Goal: Information Seeking & Learning: Check status

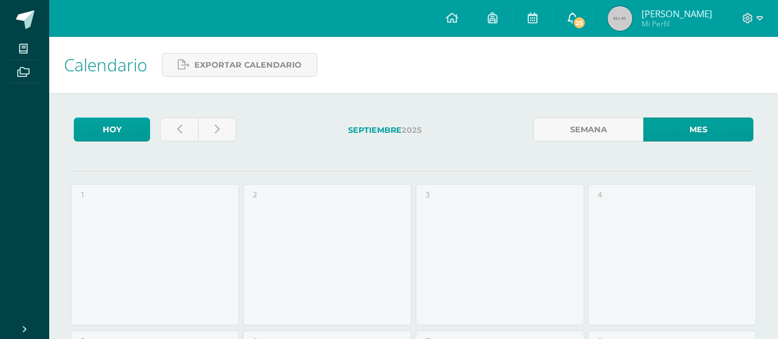
click at [578, 22] on icon at bounding box center [573, 17] width 10 height 11
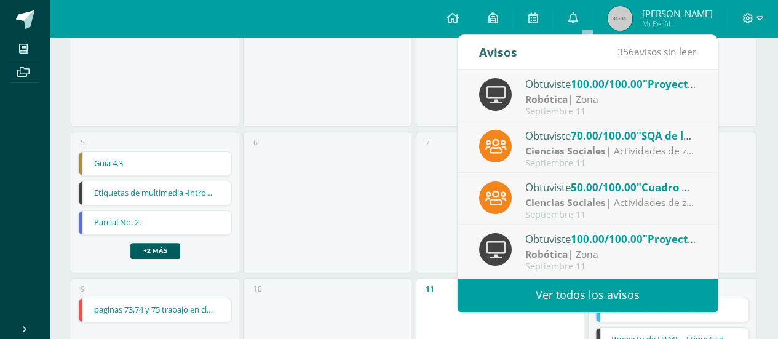
scroll to position [204, 0]
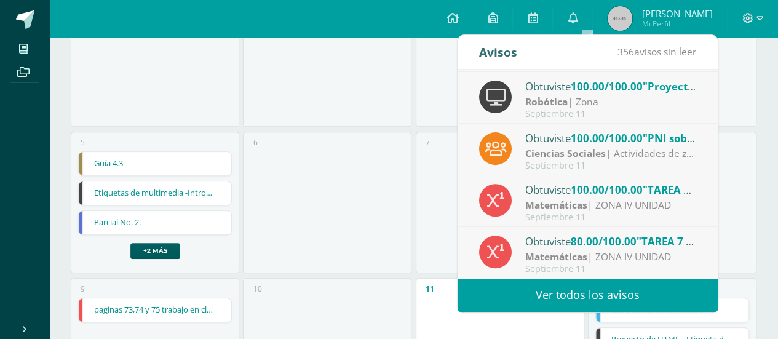
click at [582, 243] on span "80.00/100.00" at bounding box center [604, 241] width 66 height 14
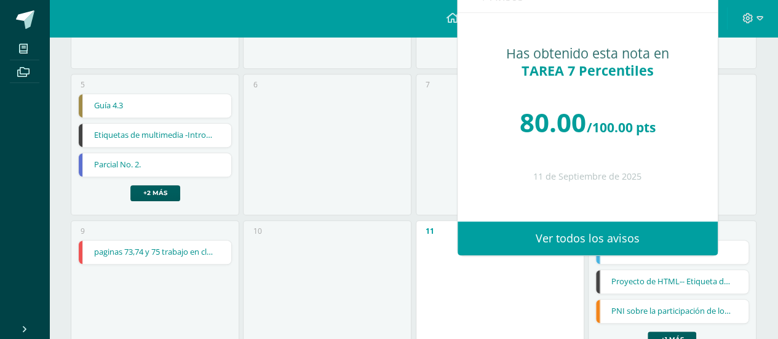
scroll to position [260, 0]
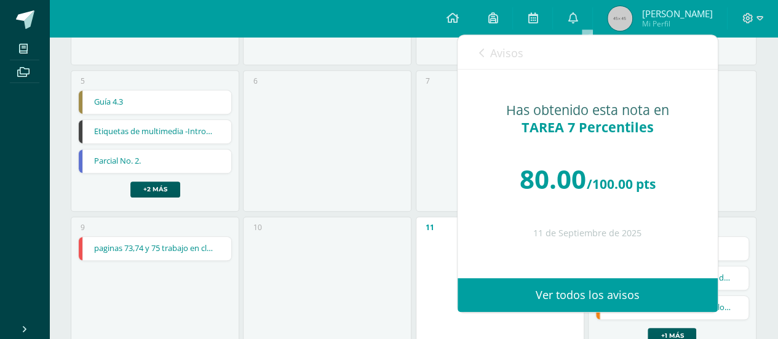
click at [452, 137] on div "7" at bounding box center [500, 141] width 169 height 142
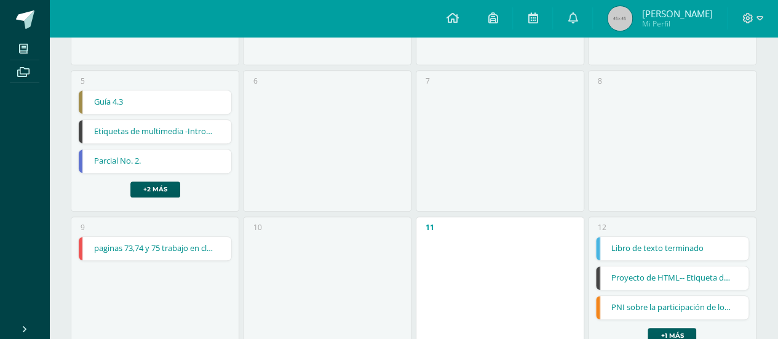
click at [652, 17] on span "[PERSON_NAME] Mi Perfil" at bounding box center [660, 18] width 110 height 25
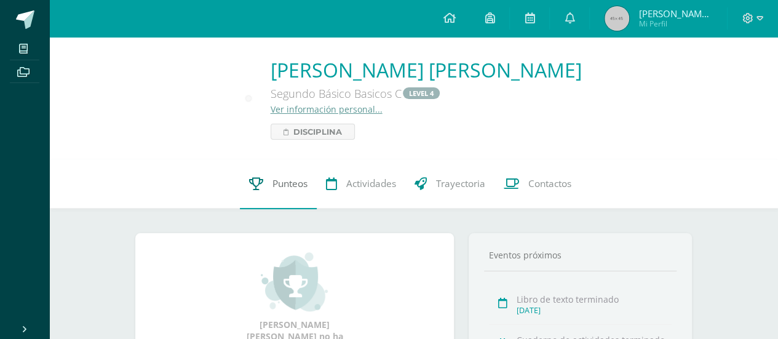
click at [266, 189] on link "Punteos" at bounding box center [278, 183] width 77 height 49
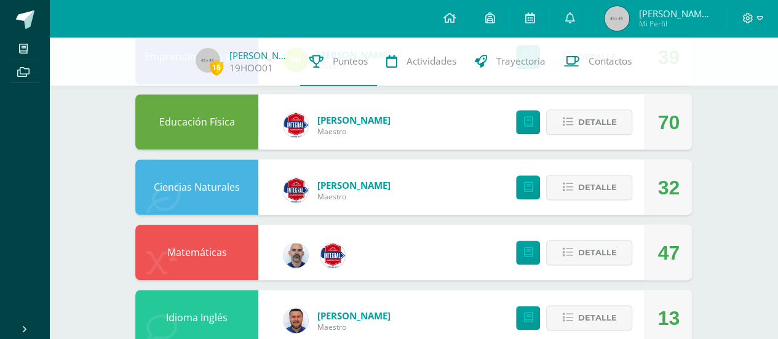
scroll to position [736, 0]
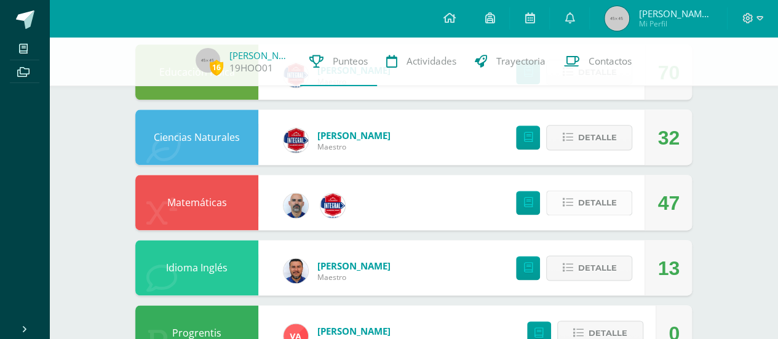
click at [604, 201] on span "Detalle" at bounding box center [597, 202] width 39 height 23
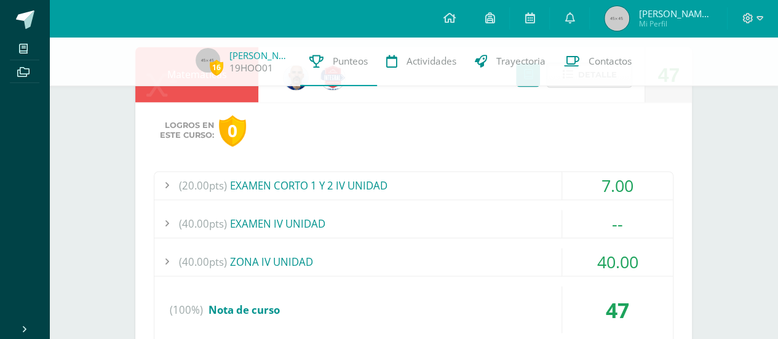
scroll to position [921, 0]
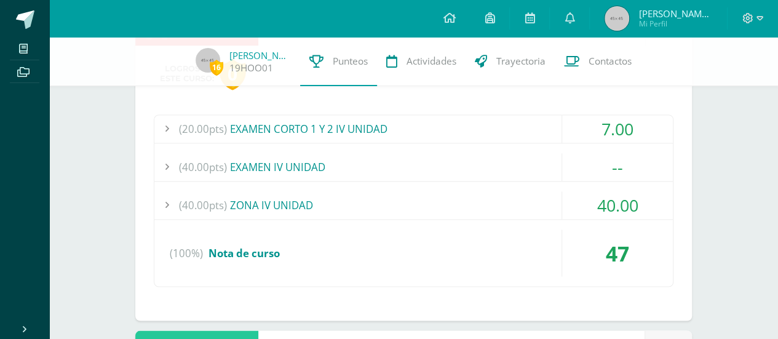
click at [240, 209] on div "(40.00pts) ZONA IV UNIDAD" at bounding box center [413, 205] width 519 height 28
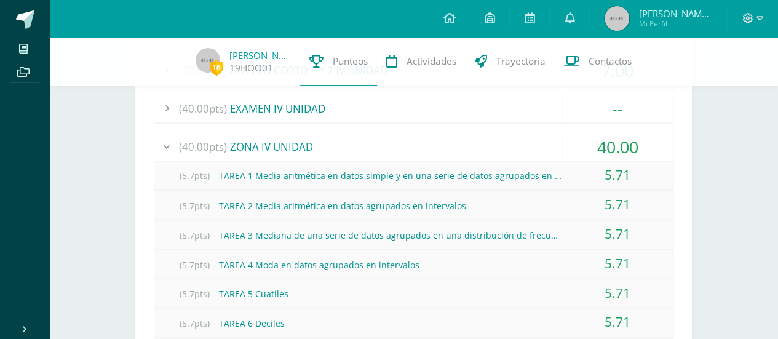
scroll to position [967, 0]
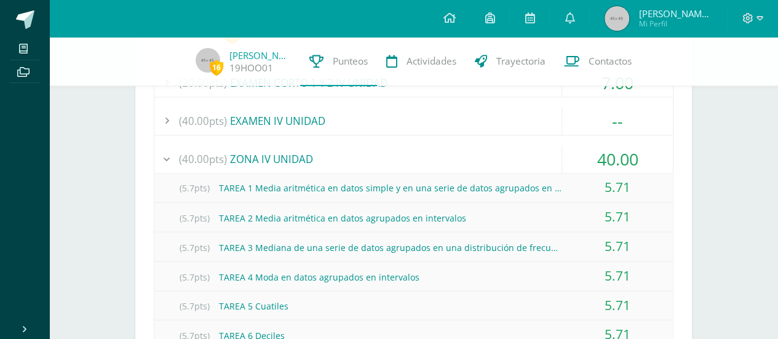
click at [283, 156] on div "(40.00pts) ZONA IV UNIDAD" at bounding box center [413, 159] width 519 height 28
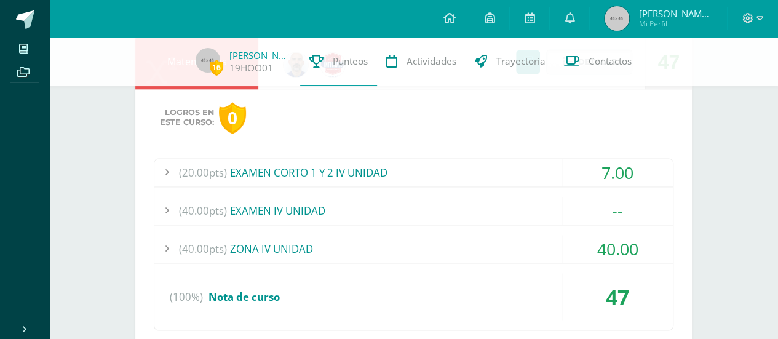
scroll to position [829, 0]
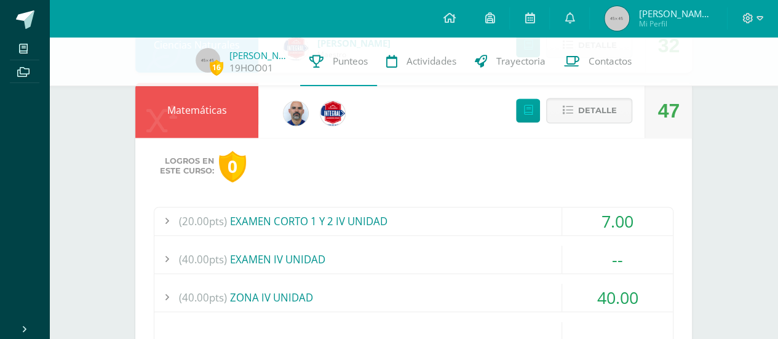
click at [311, 218] on div "(20.00pts) EXAMEN CORTO 1 Y 2 IV UNIDAD" at bounding box center [413, 221] width 519 height 28
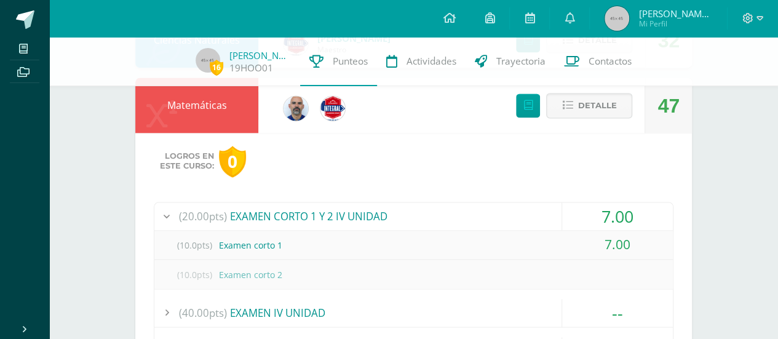
scroll to position [844, 0]
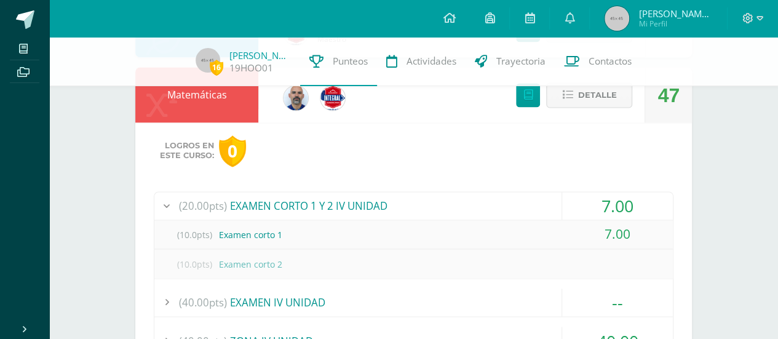
click at [309, 197] on div "(20.00pts) EXAMEN CORTO 1 Y 2 IV UNIDAD" at bounding box center [413, 206] width 519 height 28
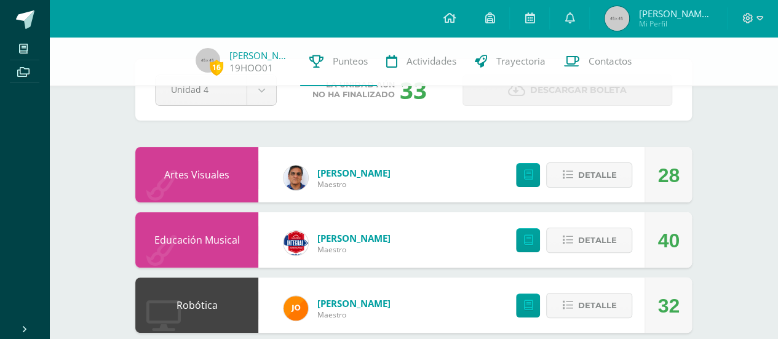
scroll to position [44, 0]
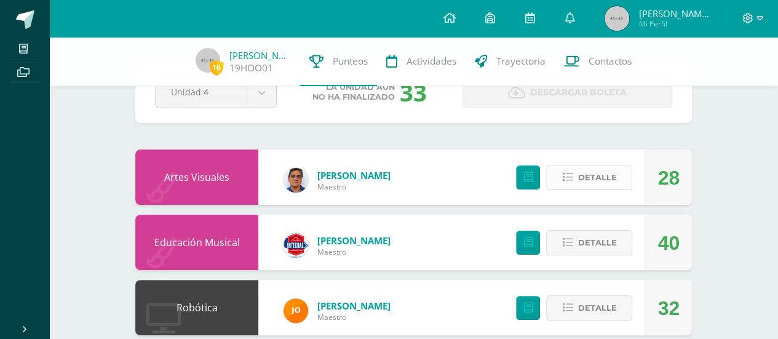
click at [595, 178] on span "Detalle" at bounding box center [597, 177] width 39 height 23
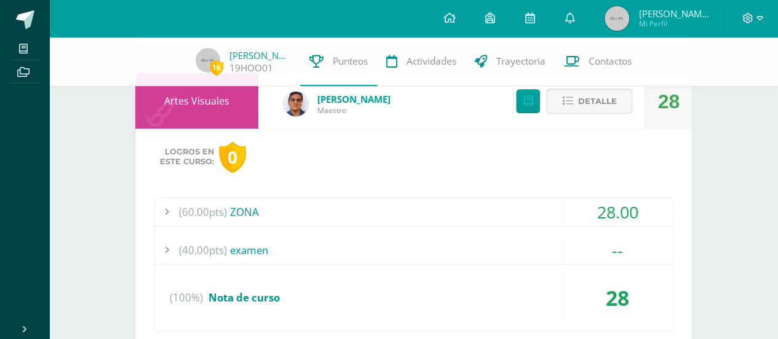
scroll to position [121, 0]
click at [258, 208] on div "(60.00pts) ZONA" at bounding box center [413, 211] width 519 height 28
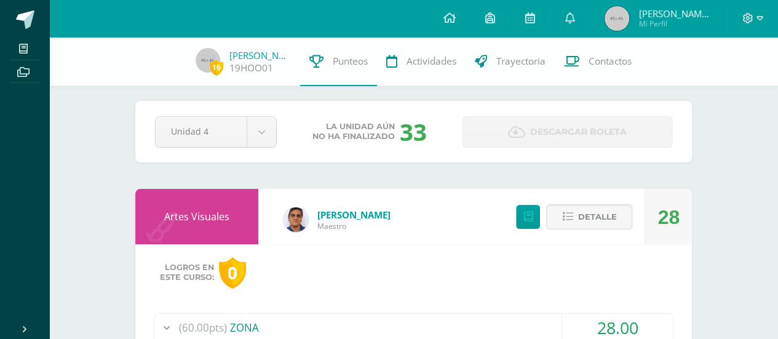
scroll to position [0, 0]
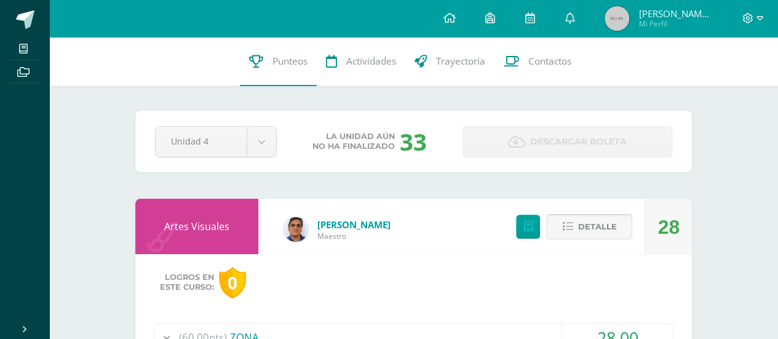
click at [600, 227] on span "Detalle" at bounding box center [597, 226] width 39 height 23
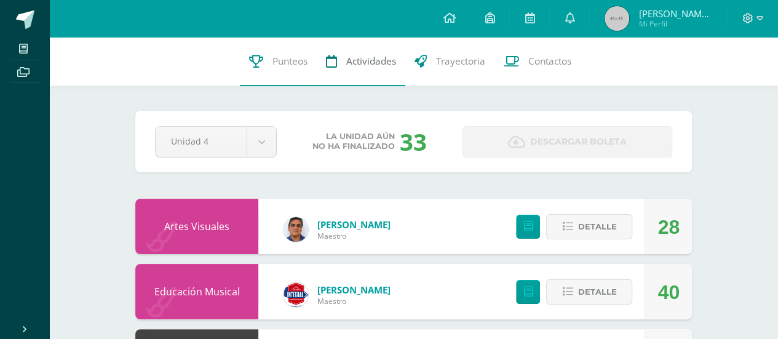
click at [359, 52] on link "Actividades" at bounding box center [361, 61] width 89 height 49
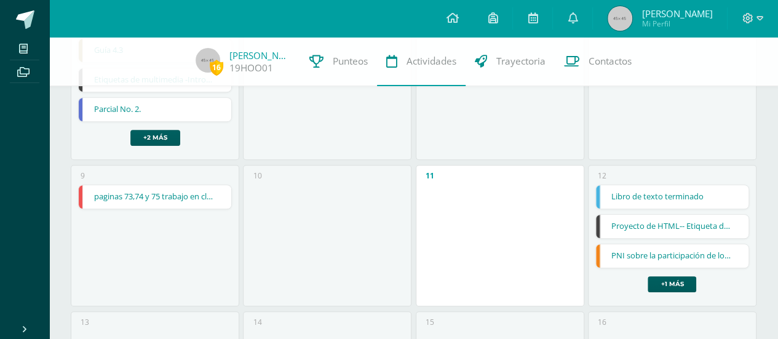
scroll to position [308, 0]
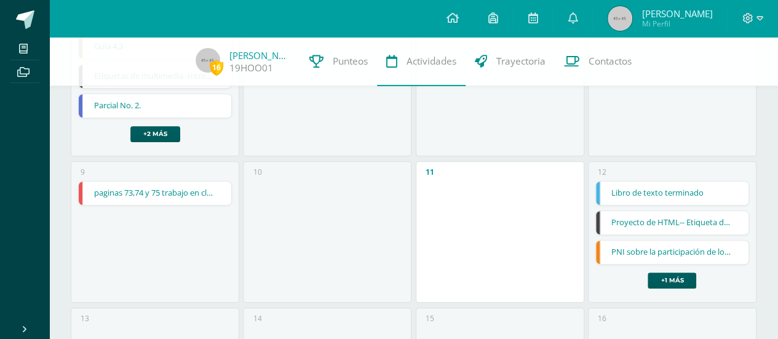
click at [452, 189] on div "11" at bounding box center [500, 232] width 169 height 142
click at [645, 186] on link "Libro de texto terminado" at bounding box center [672, 193] width 153 height 23
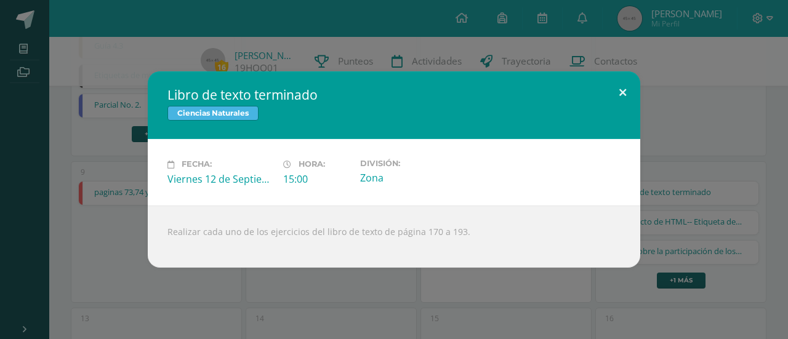
click at [619, 98] on button at bounding box center [622, 92] width 35 height 42
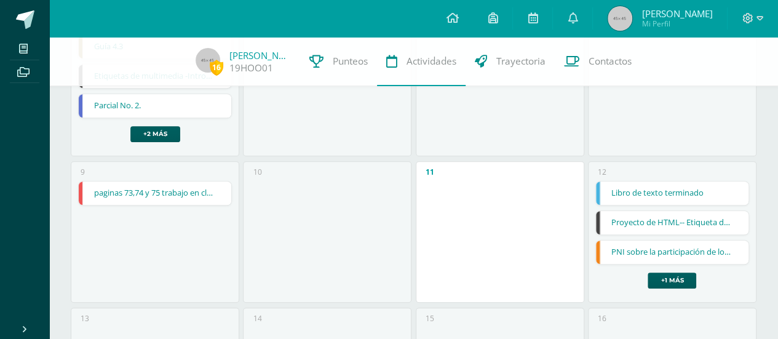
click at [680, 225] on link "Proyecto de HTML-- Etiqueta de video" at bounding box center [672, 222] width 153 height 23
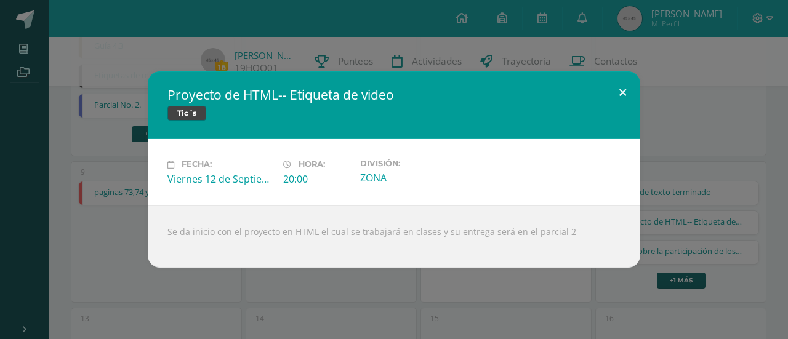
click at [625, 87] on button at bounding box center [622, 92] width 35 height 42
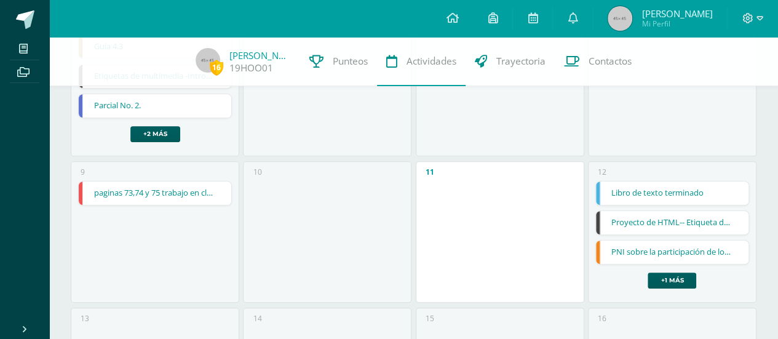
click at [655, 246] on link "PNI sobre la participación de los jóvenes en política" at bounding box center [672, 252] width 153 height 23
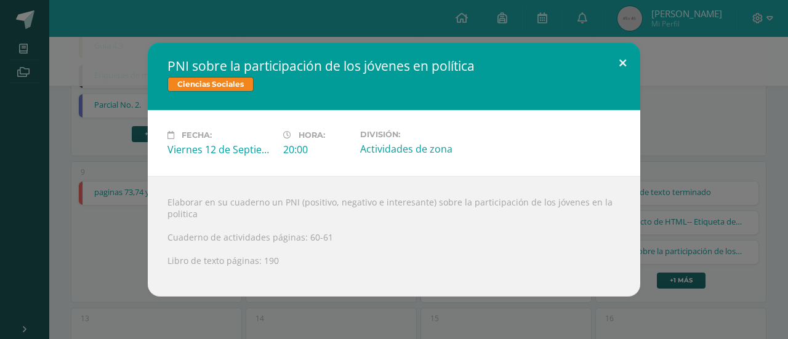
click at [629, 59] on button at bounding box center [622, 63] width 35 height 42
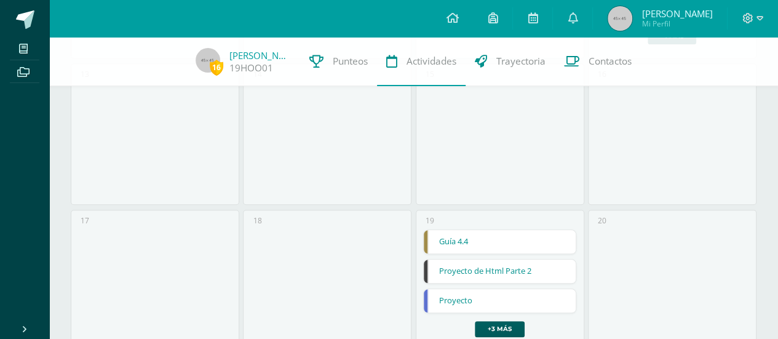
scroll to position [554, 0]
click at [497, 242] on link "Guía 4.4" at bounding box center [500, 239] width 153 height 23
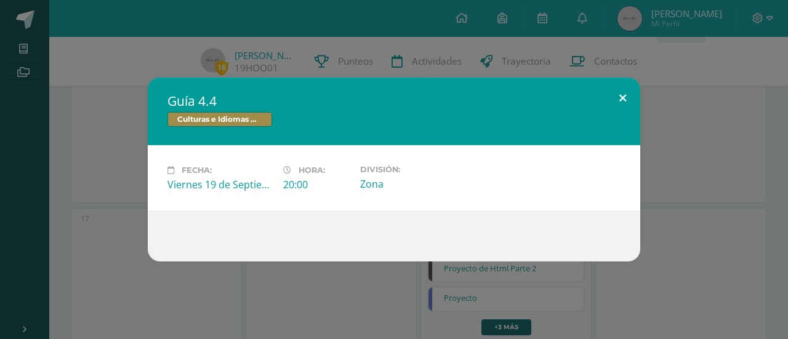
click at [627, 98] on button at bounding box center [622, 99] width 35 height 42
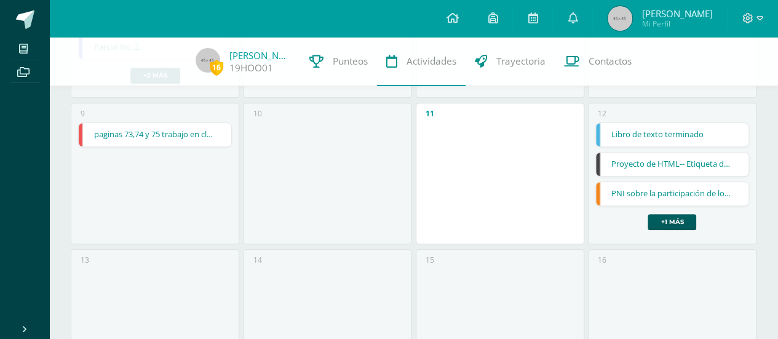
scroll to position [369, 0]
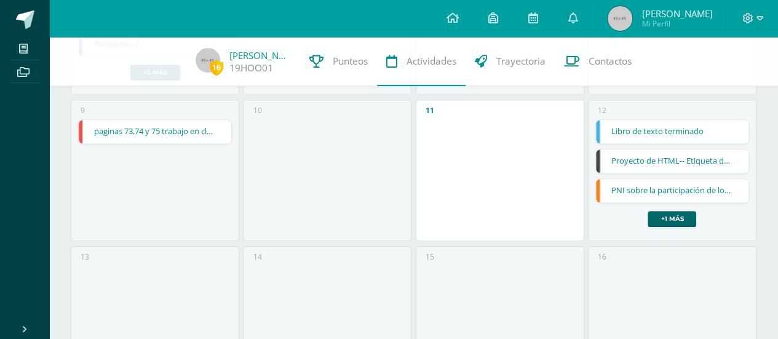
click at [686, 221] on link "+1 más" at bounding box center [672, 219] width 49 height 16
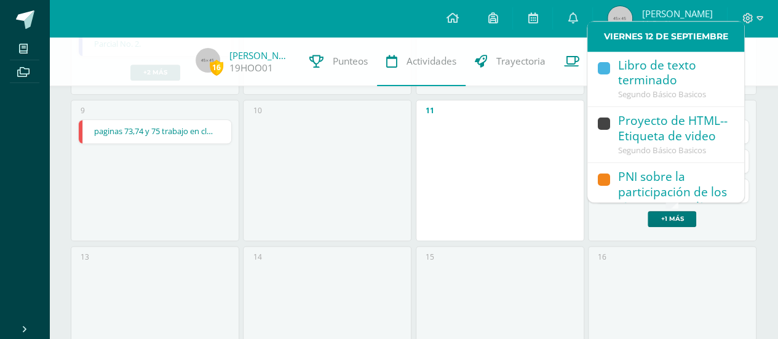
scroll to position [0, 0]
